Goal: Navigation & Orientation: Understand site structure

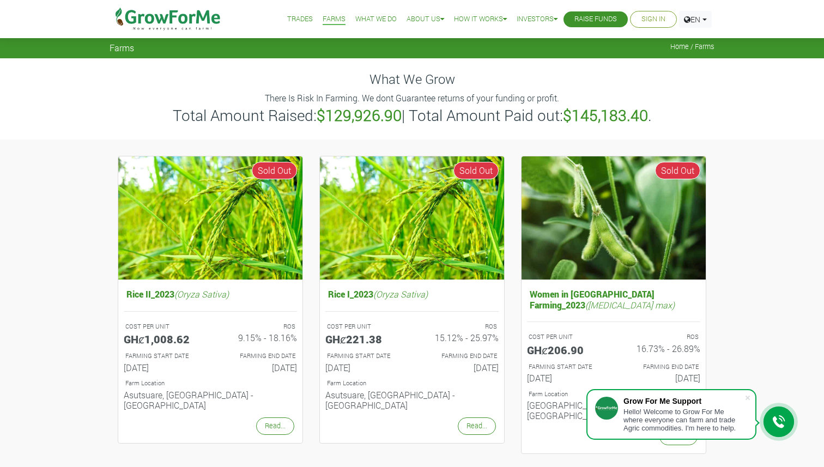
click at [300, 13] on li "Trades" at bounding box center [299, 19] width 33 height 39
click at [290, 17] on link "Trades" at bounding box center [300, 19] width 26 height 11
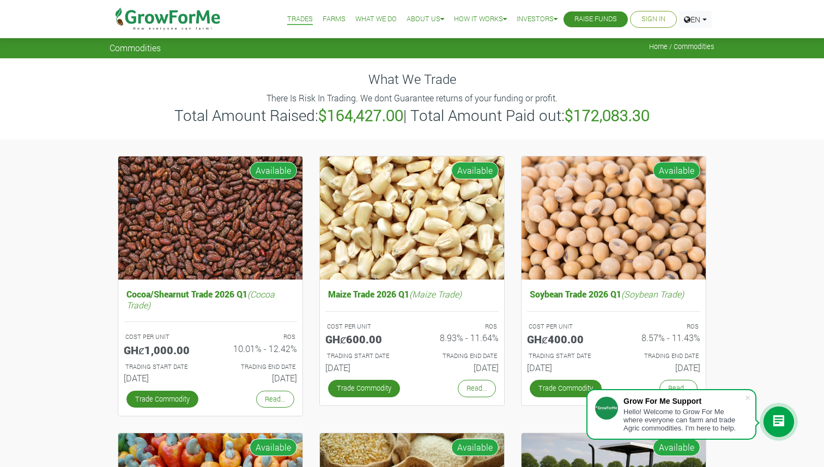
click at [370, 14] on link "What We Do" at bounding box center [375, 19] width 41 height 11
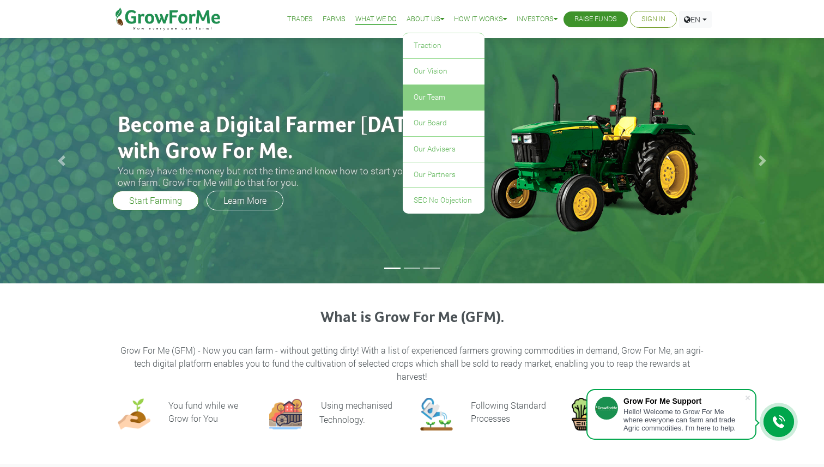
click at [421, 96] on link "Our Team" at bounding box center [444, 97] width 82 height 25
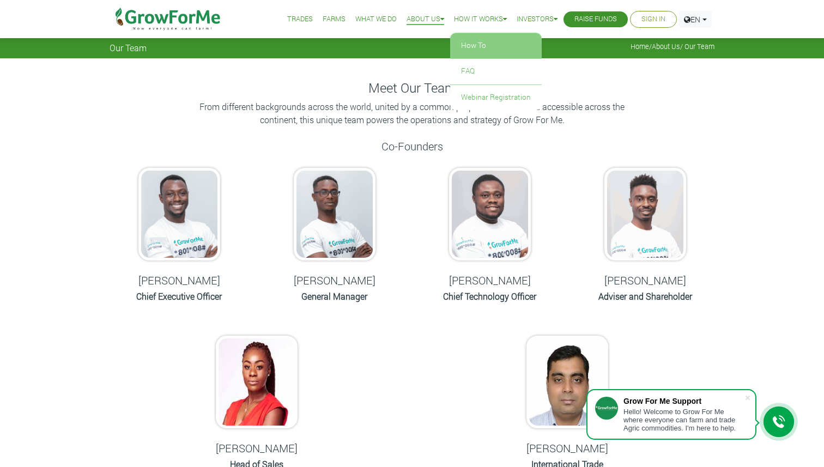
click at [482, 38] on link "How To" at bounding box center [496, 45] width 92 height 25
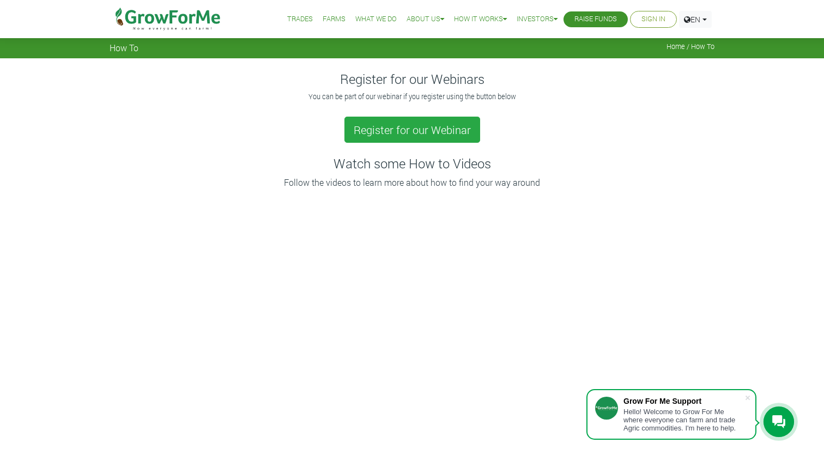
click at [636, 17] on li "Sign In" at bounding box center [653, 19] width 47 height 17
click at [646, 14] on link "Sign In" at bounding box center [653, 19] width 24 height 11
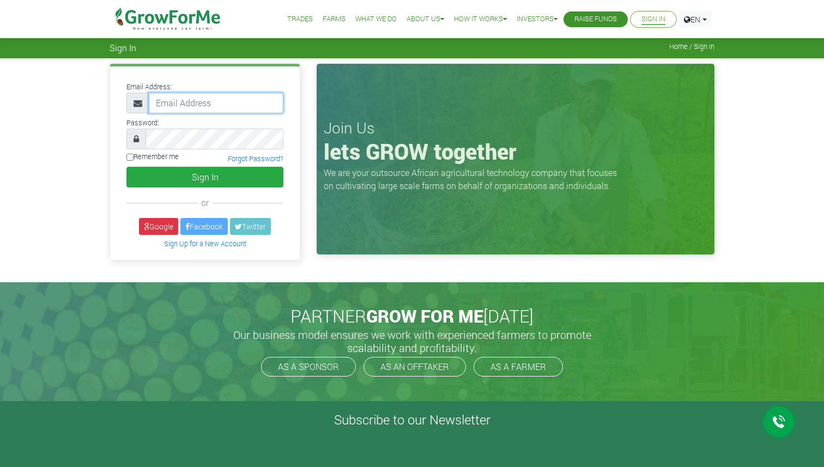
click at [211, 109] on input "email" at bounding box center [216, 103] width 135 height 21
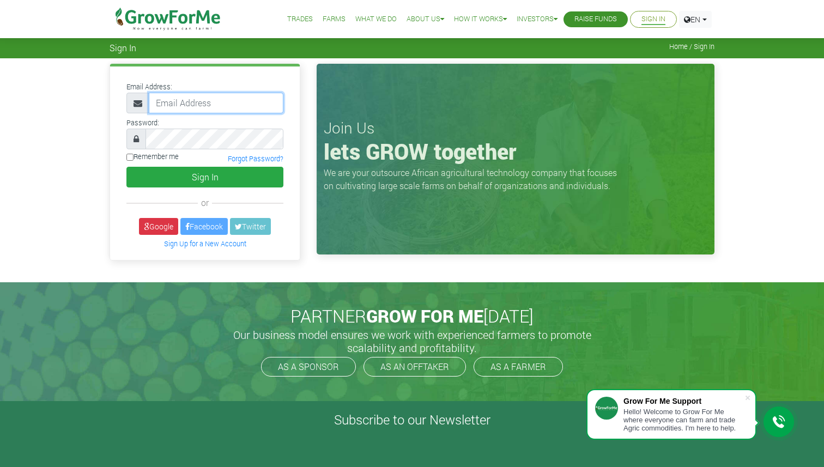
type input "agbenyenugodwin@yahoo.com"
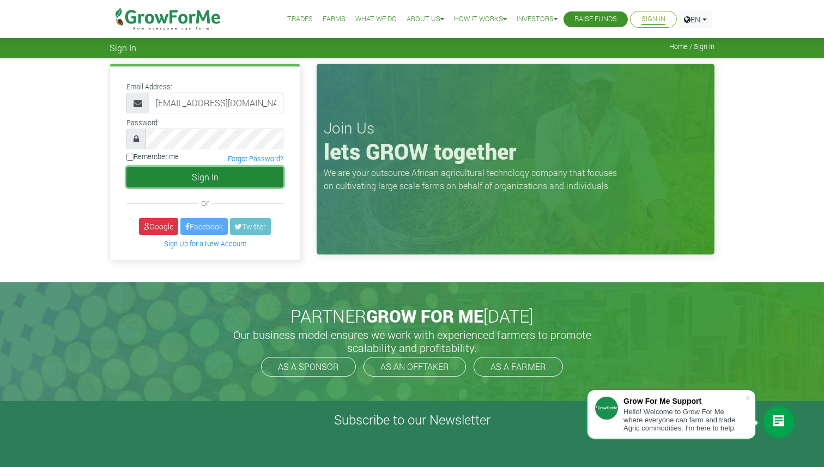
click at [163, 168] on button "Sign In" at bounding box center [204, 177] width 157 height 21
click at [187, 177] on button "Sign In" at bounding box center [204, 177] width 157 height 21
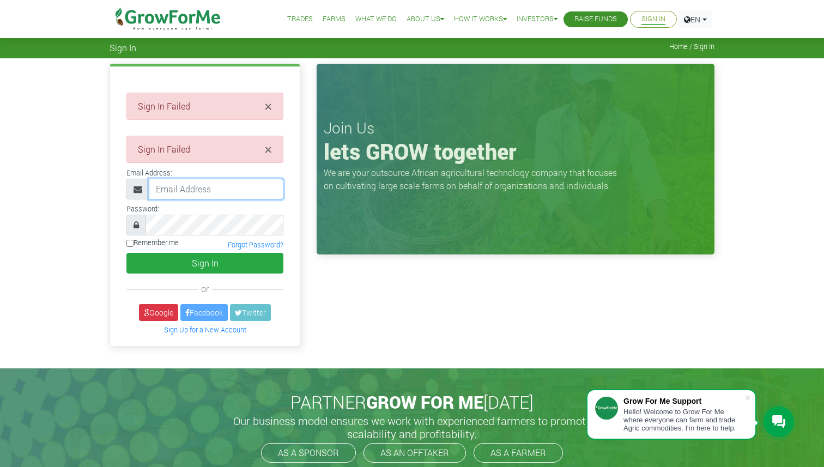
click at [188, 187] on input "email" at bounding box center [216, 189] width 135 height 21
type input "[EMAIL_ADDRESS][DOMAIN_NAME]"
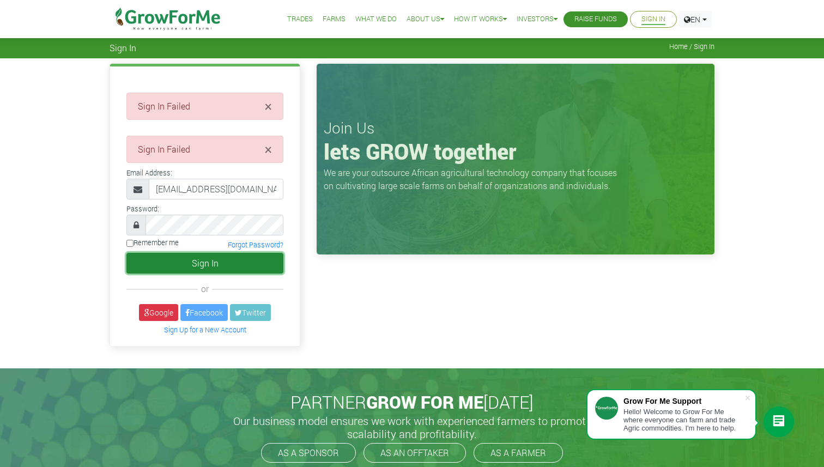
click at [179, 260] on button "Sign In" at bounding box center [204, 263] width 157 height 21
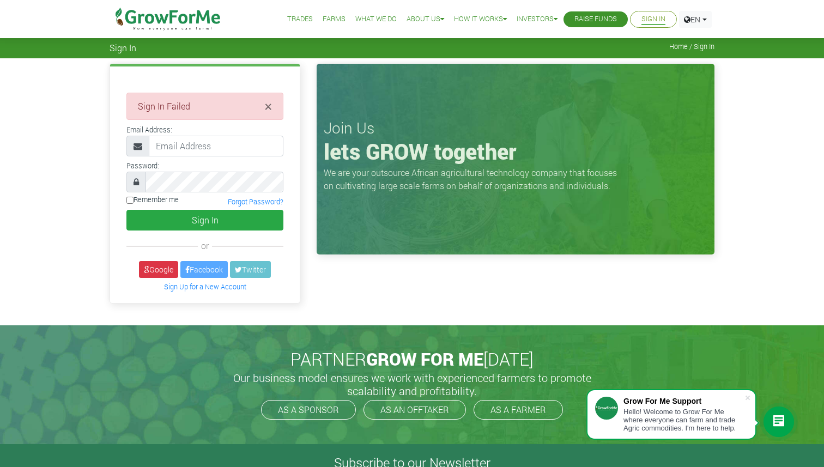
click at [580, 17] on link "Raise Funds" at bounding box center [595, 19] width 43 height 11
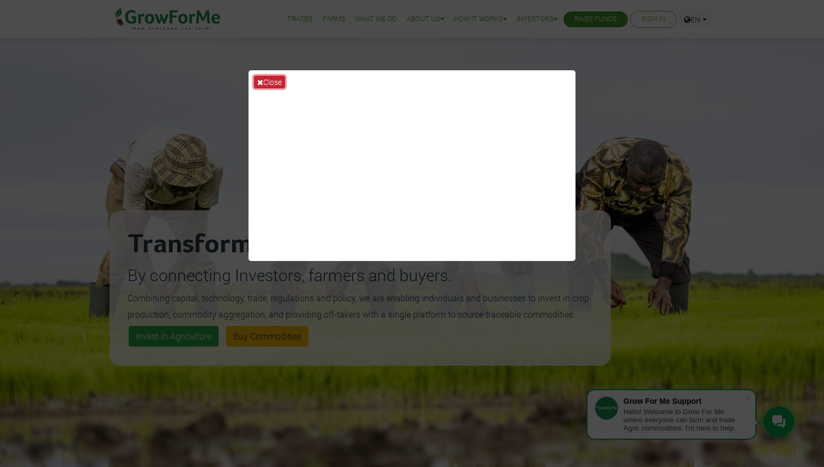
click at [270, 79] on button "Close" at bounding box center [269, 82] width 31 height 13
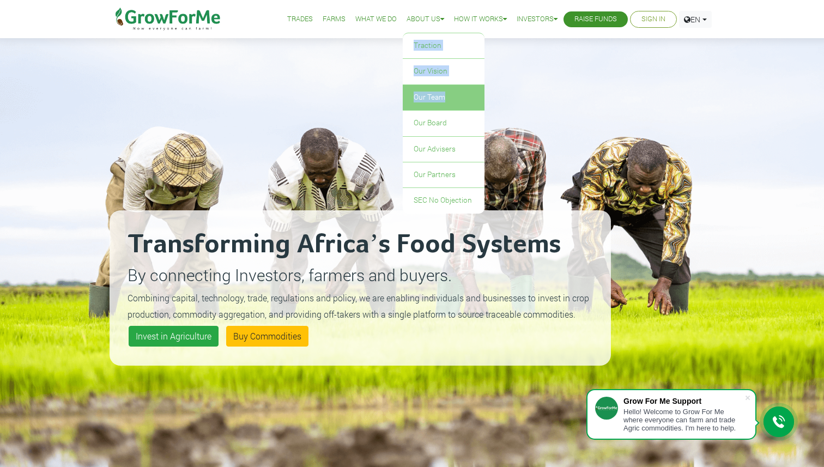
drag, startPoint x: 429, startPoint y: 26, endPoint x: 408, endPoint y: 108, distance: 85.1
click at [408, 39] on li "About Us Traction Our Vision Our Team Our Board Our Advisers Our Partners SEC N…" at bounding box center [425, 19] width 45 height 39
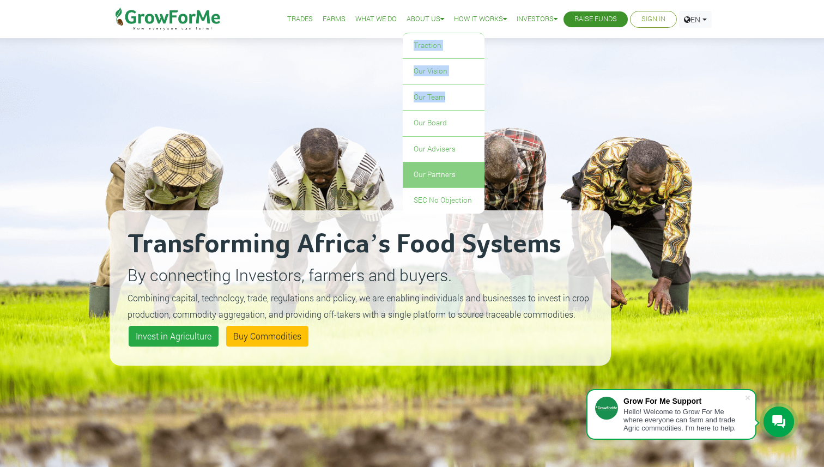
click at [419, 179] on link "Our Partners" at bounding box center [444, 174] width 82 height 25
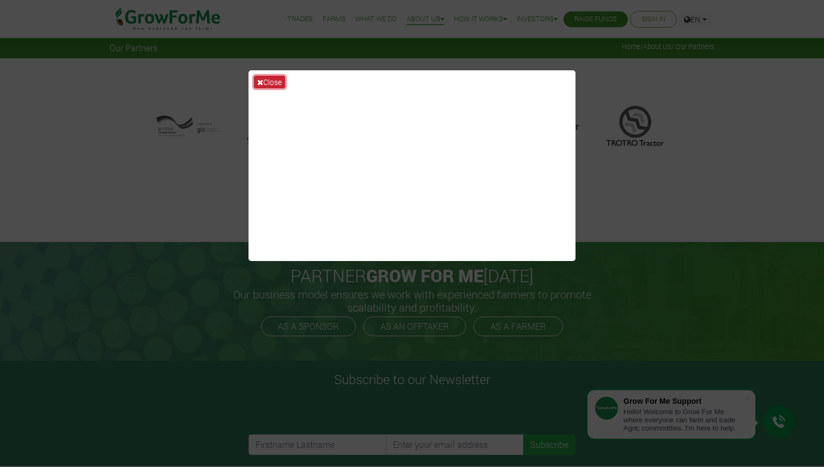
click at [277, 80] on button "Close" at bounding box center [269, 82] width 31 height 13
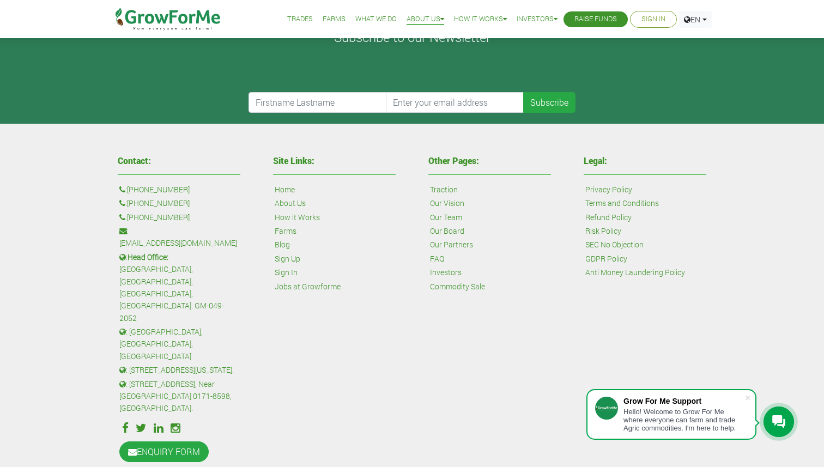
scroll to position [343, 0]
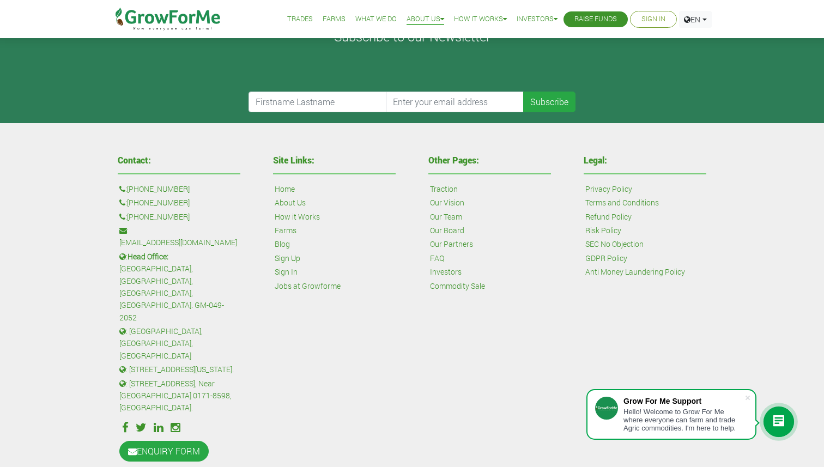
click at [599, 243] on link "SEC No Objection" at bounding box center [614, 244] width 58 height 12
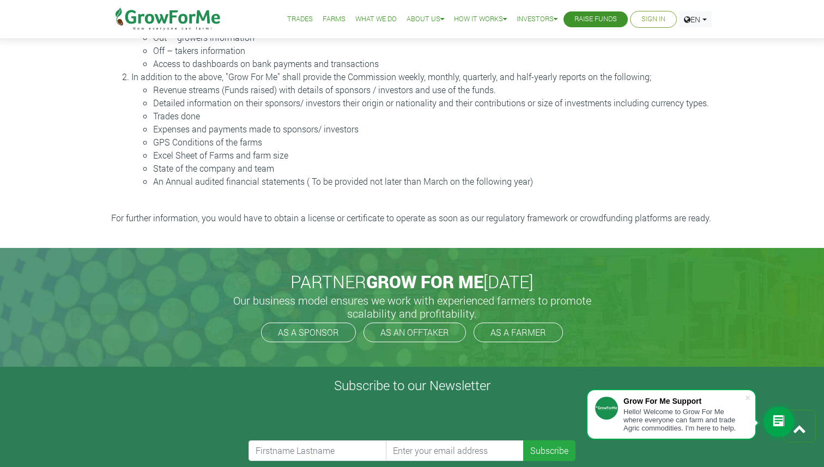
scroll to position [471, 0]
